Goal: Information Seeking & Learning: Learn about a topic

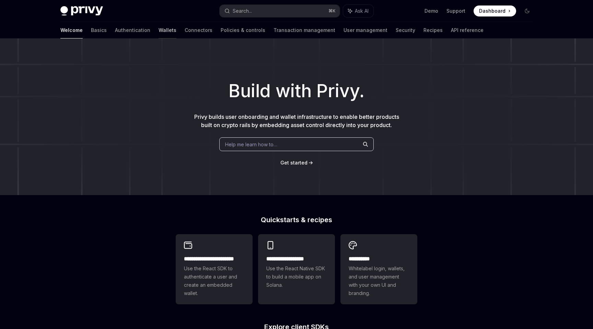
click at [158, 26] on link "Wallets" at bounding box center [167, 30] width 18 height 16
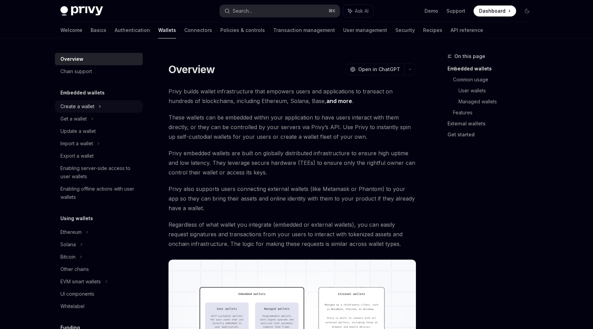
click at [95, 106] on div "Create a wallet" at bounding box center [99, 106] width 88 height 12
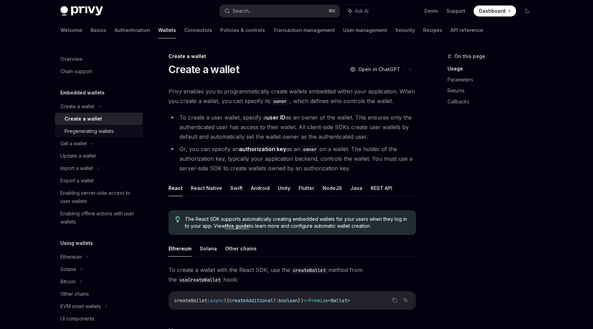
click at [92, 128] on div "Pregenerating wallets" at bounding box center [88, 131] width 49 height 8
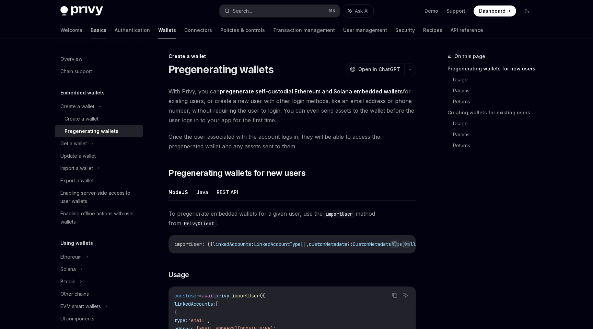
click at [91, 31] on link "Basics" at bounding box center [99, 30] width 16 height 16
type textarea "*"
